Goal: Find specific page/section: Find specific page/section

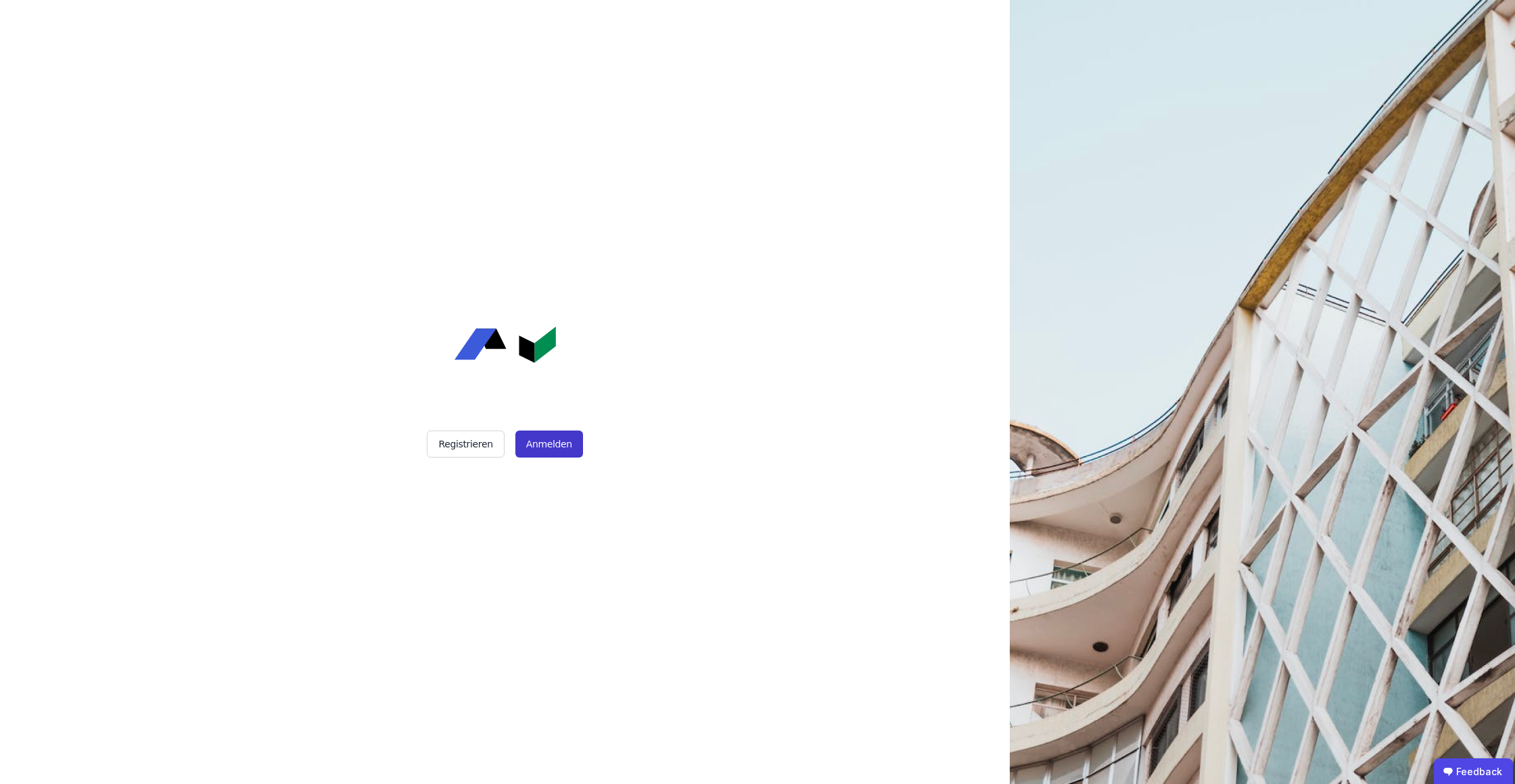
click at [543, 456] on button "Anmelden" at bounding box center [549, 444] width 67 height 27
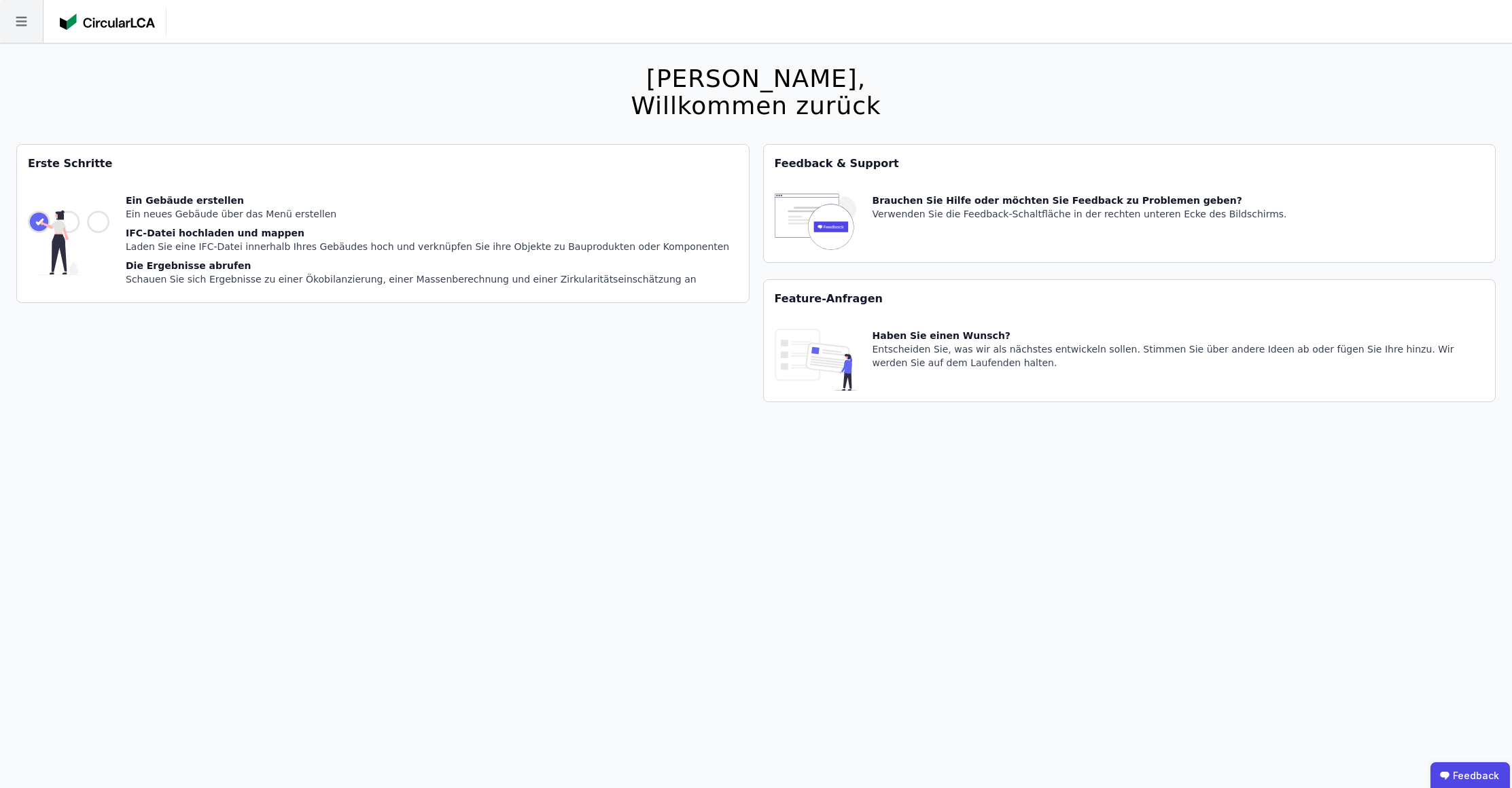
click at [39, 31] on icon at bounding box center [22, 22] width 43 height 43
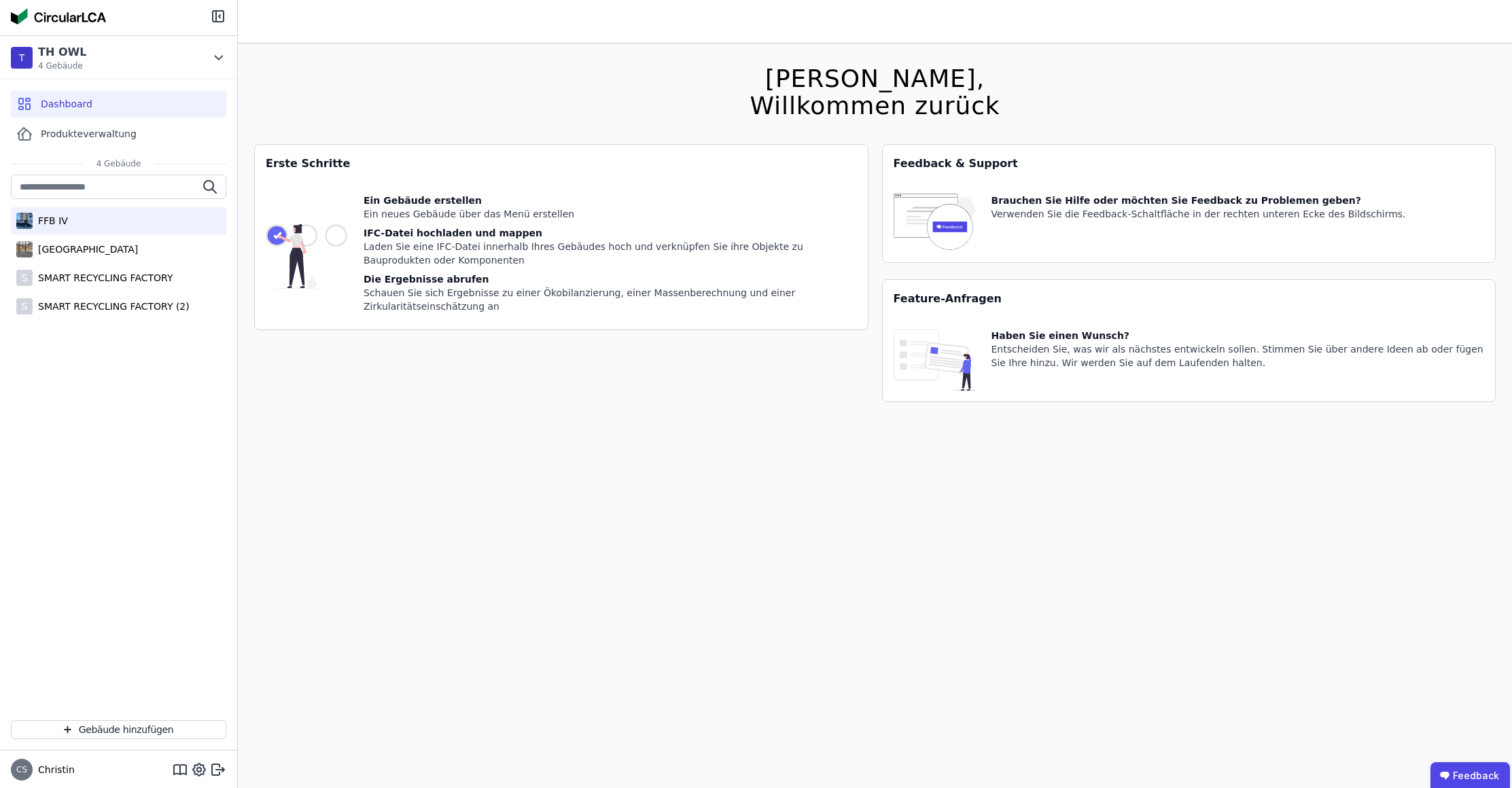
click at [77, 222] on div "FFB IV" at bounding box center [118, 221] width 215 height 27
